Goal: Task Accomplishment & Management: Manage account settings

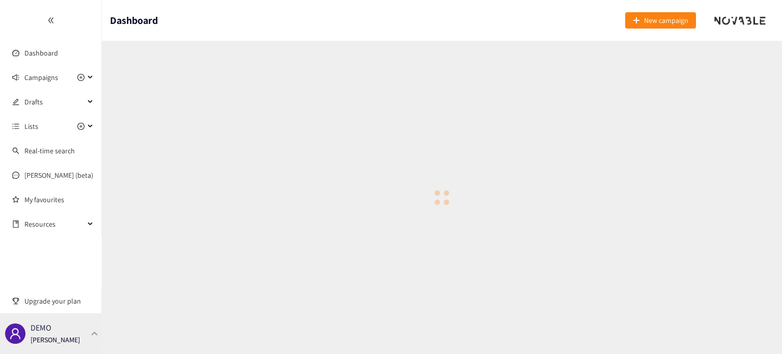
click at [92, 331] on div at bounding box center [94, 333] width 9 height 5
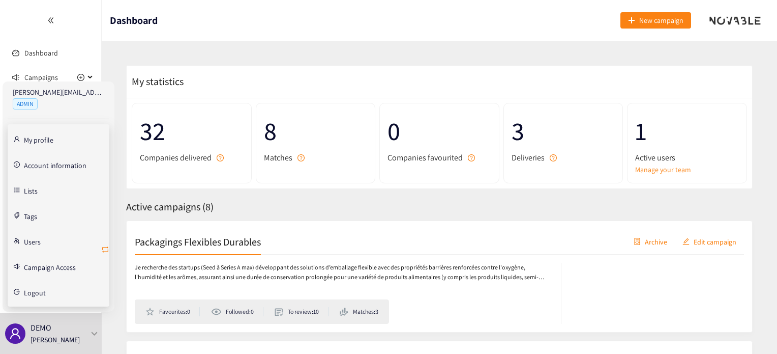
click at [103, 248] on icon "retweet" at bounding box center [105, 249] width 8 height 8
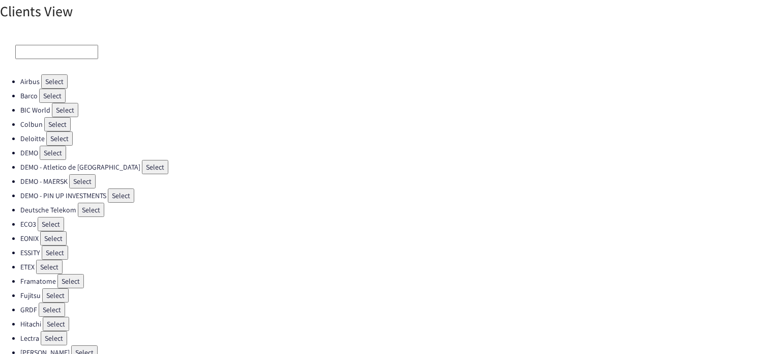
click at [66, 121] on button "Select" at bounding box center [57, 124] width 26 height 14
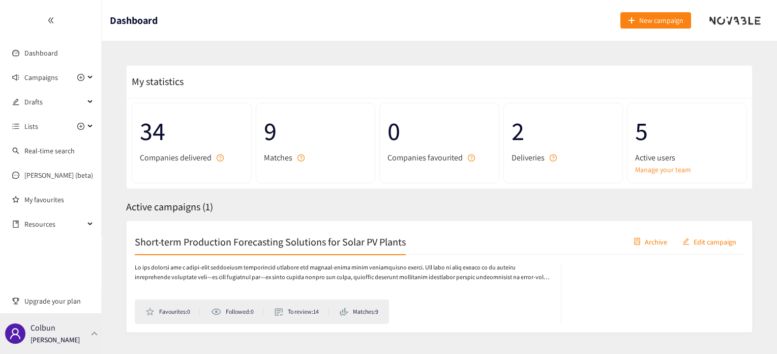
click at [91, 335] on div at bounding box center [94, 333] width 9 height 5
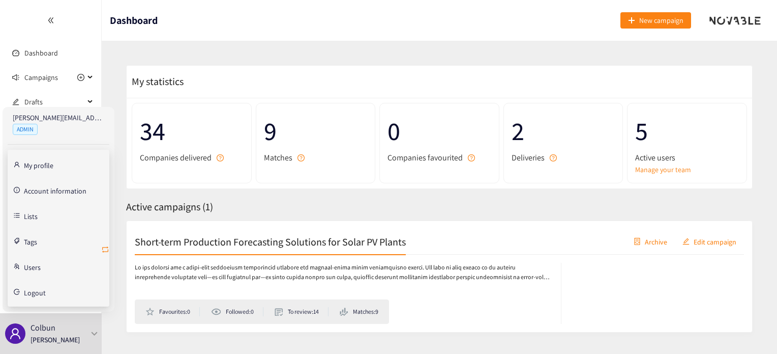
click at [108, 248] on icon "retweet" at bounding box center [105, 249] width 8 height 8
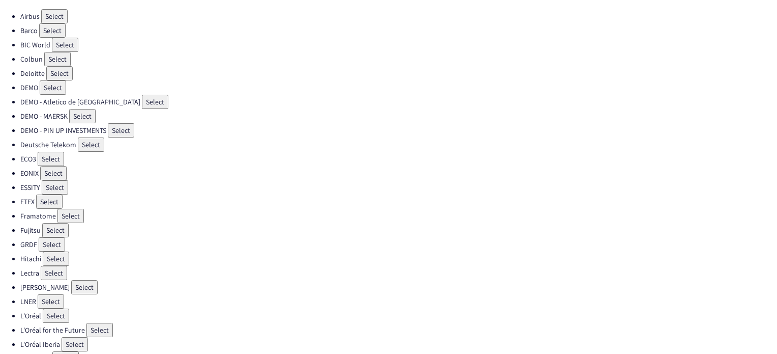
scroll to position [65, 0]
click at [53, 155] on button "Select" at bounding box center [51, 159] width 26 height 14
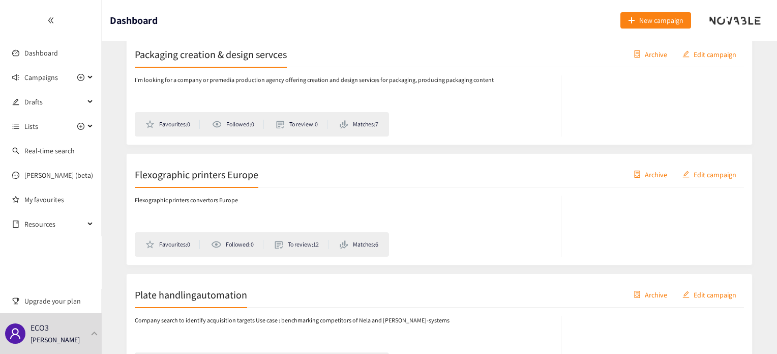
scroll to position [578, 0]
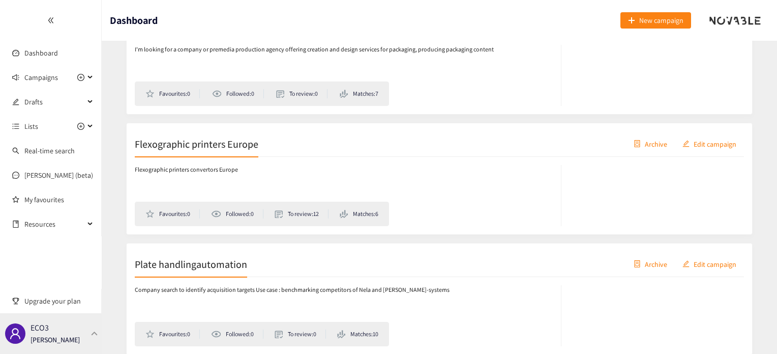
click at [65, 334] on p "[PERSON_NAME]" at bounding box center [55, 339] width 49 height 11
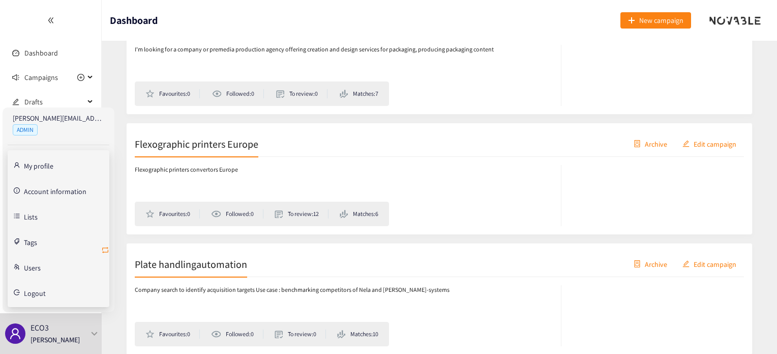
click at [105, 252] on icon "retweet" at bounding box center [105, 250] width 8 height 8
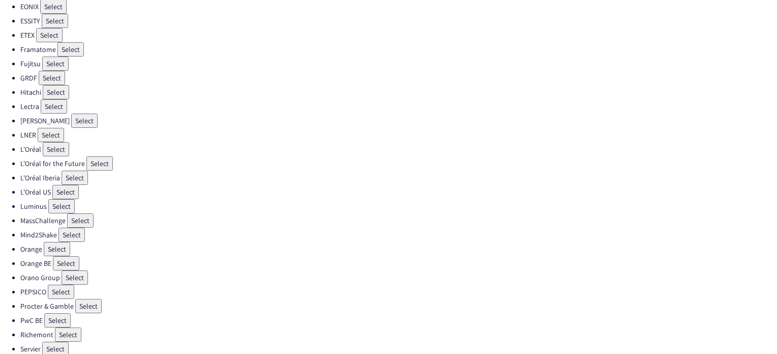
scroll to position [228, 0]
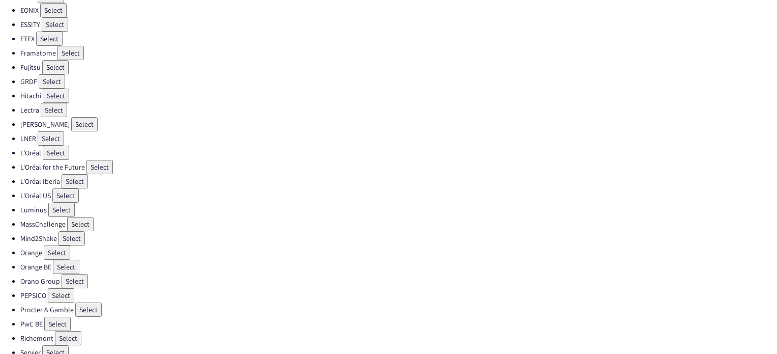
click at [61, 188] on button "Select" at bounding box center [65, 195] width 26 height 14
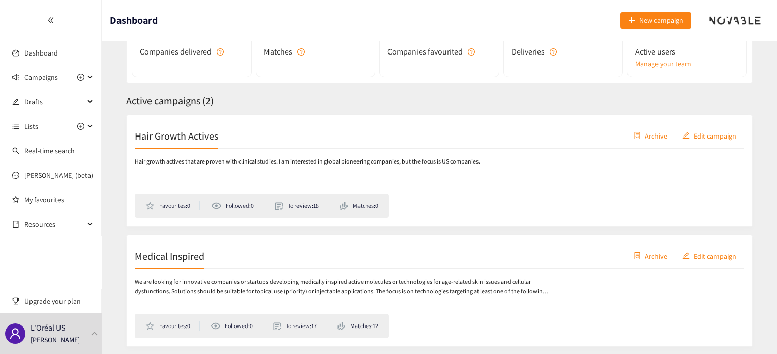
scroll to position [106, 0]
click at [89, 331] on div "L'Oréal US [PERSON_NAME]" at bounding box center [51, 333] width 102 height 41
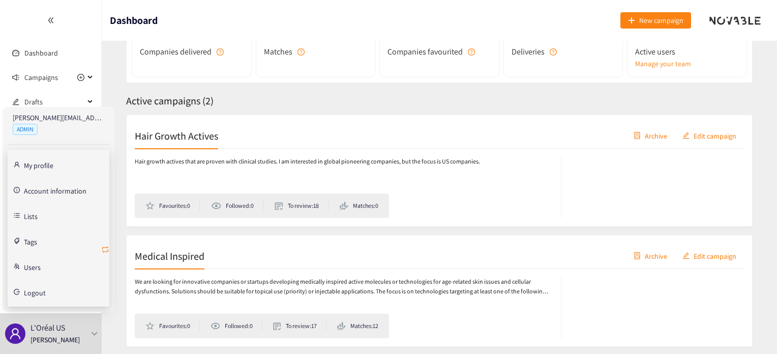
click at [104, 247] on icon "retweet" at bounding box center [105, 249] width 6 height 6
